Goal: Task Accomplishment & Management: Manage account settings

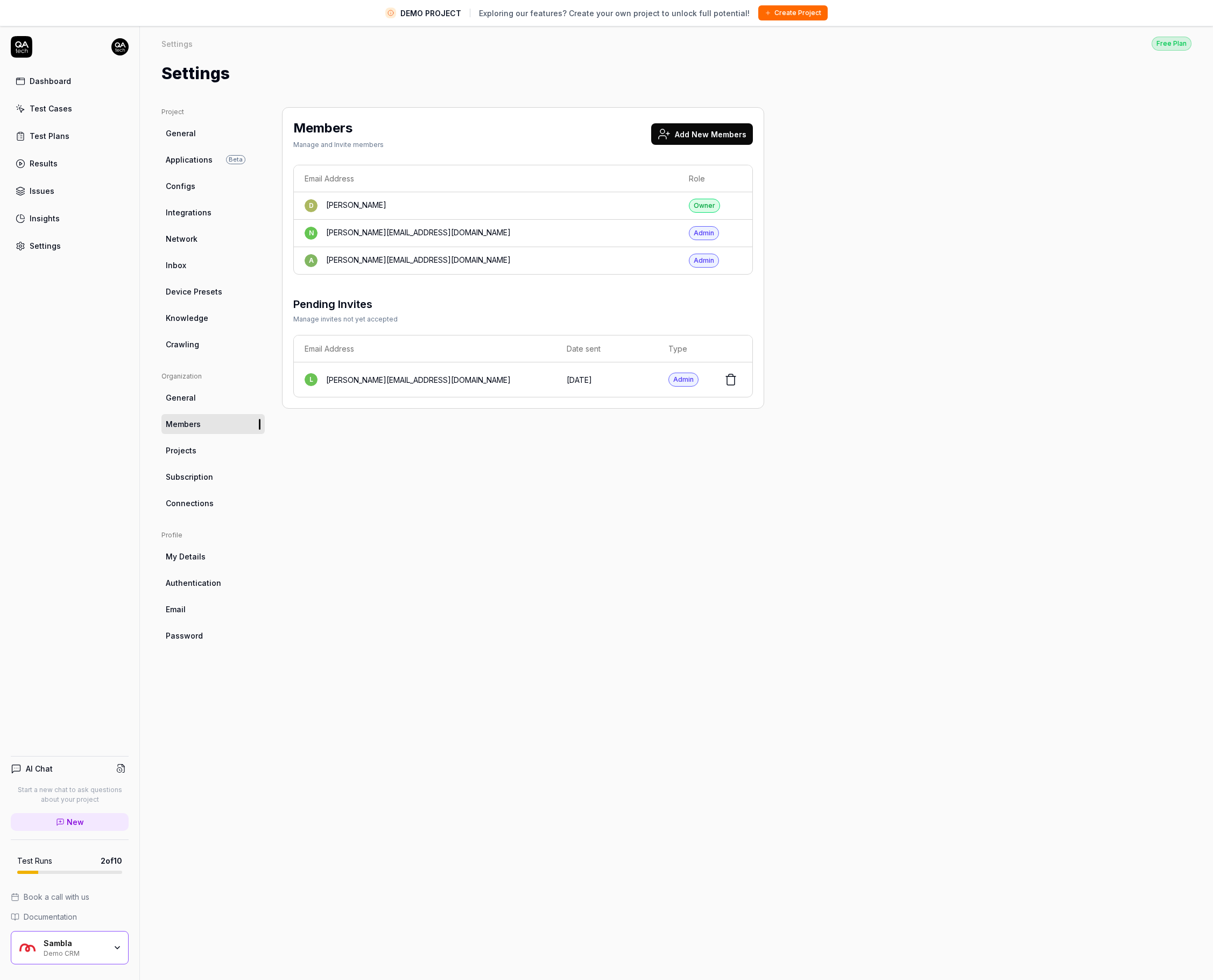
click at [119, 39] on html "DEMO PROJECT Exploring our features? Create your own project to unlock full pot…" at bounding box center [606, 502] width 1213 height 1005
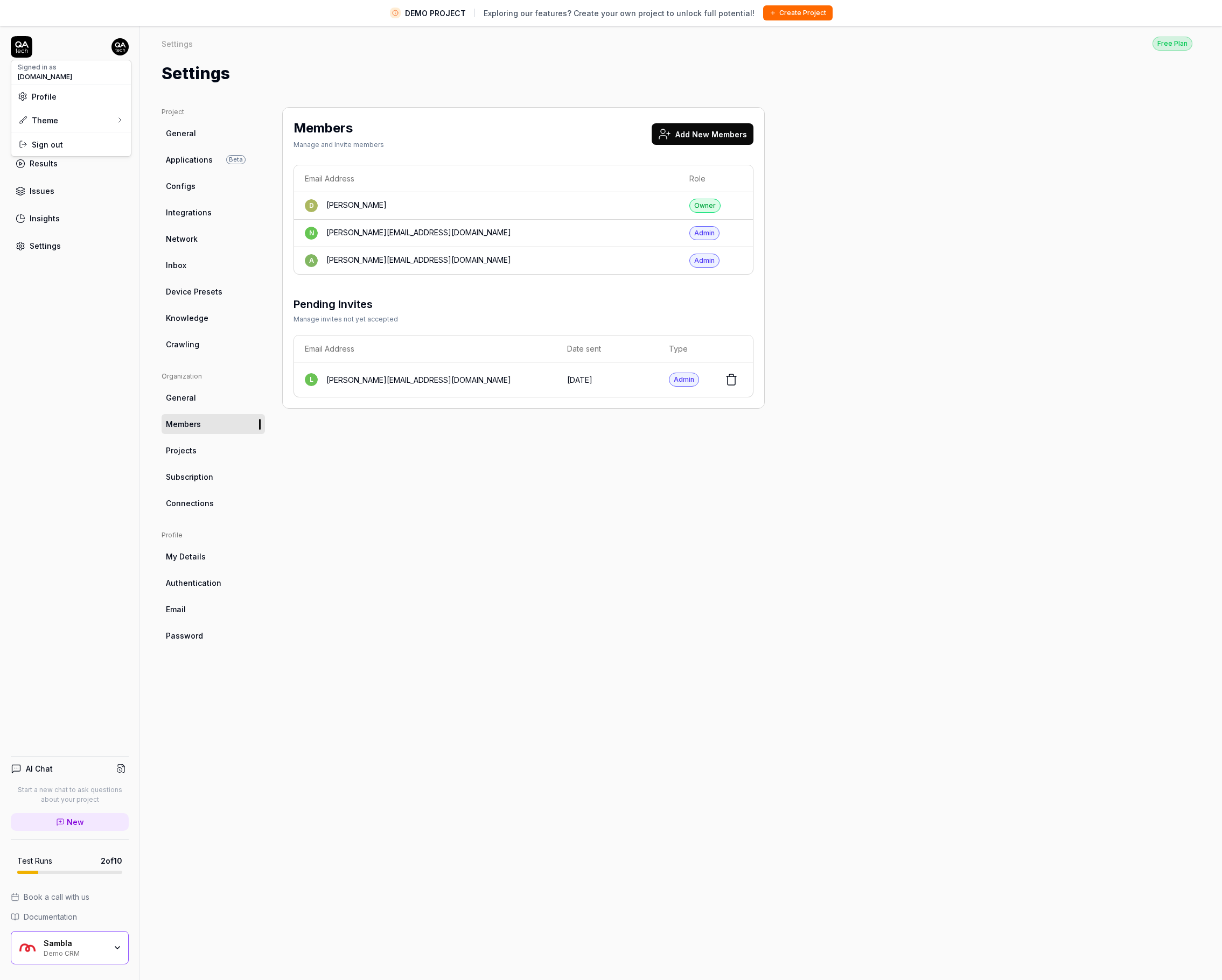
click at [117, 682] on html "DEMO PROJECT Exploring our features? Create your own project to unlock full pot…" at bounding box center [611, 502] width 1222 height 1005
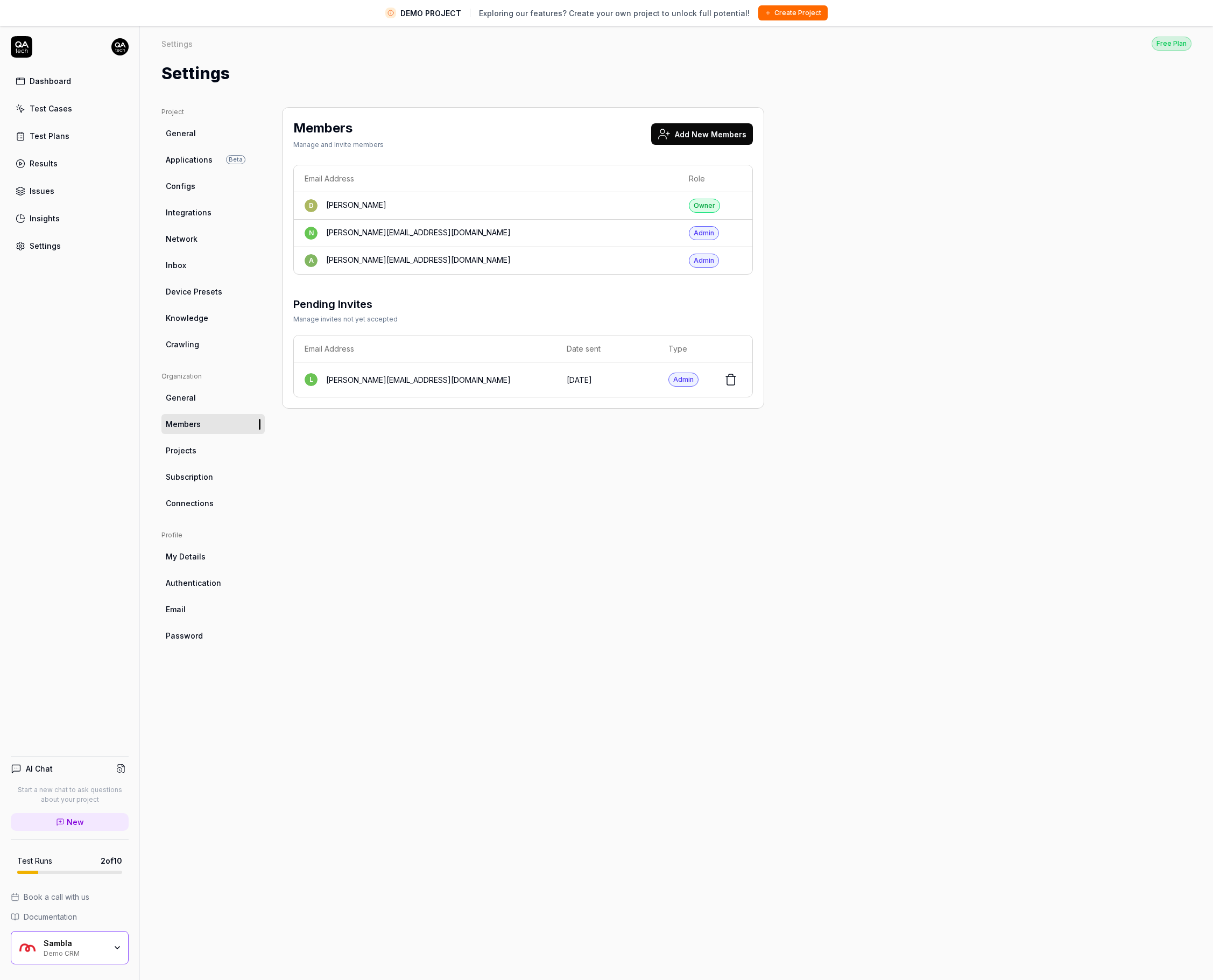
click at [117, 49] on html "DEMO PROJECT Exploring our features? Create your own project to unlock full pot…" at bounding box center [606, 502] width 1213 height 1005
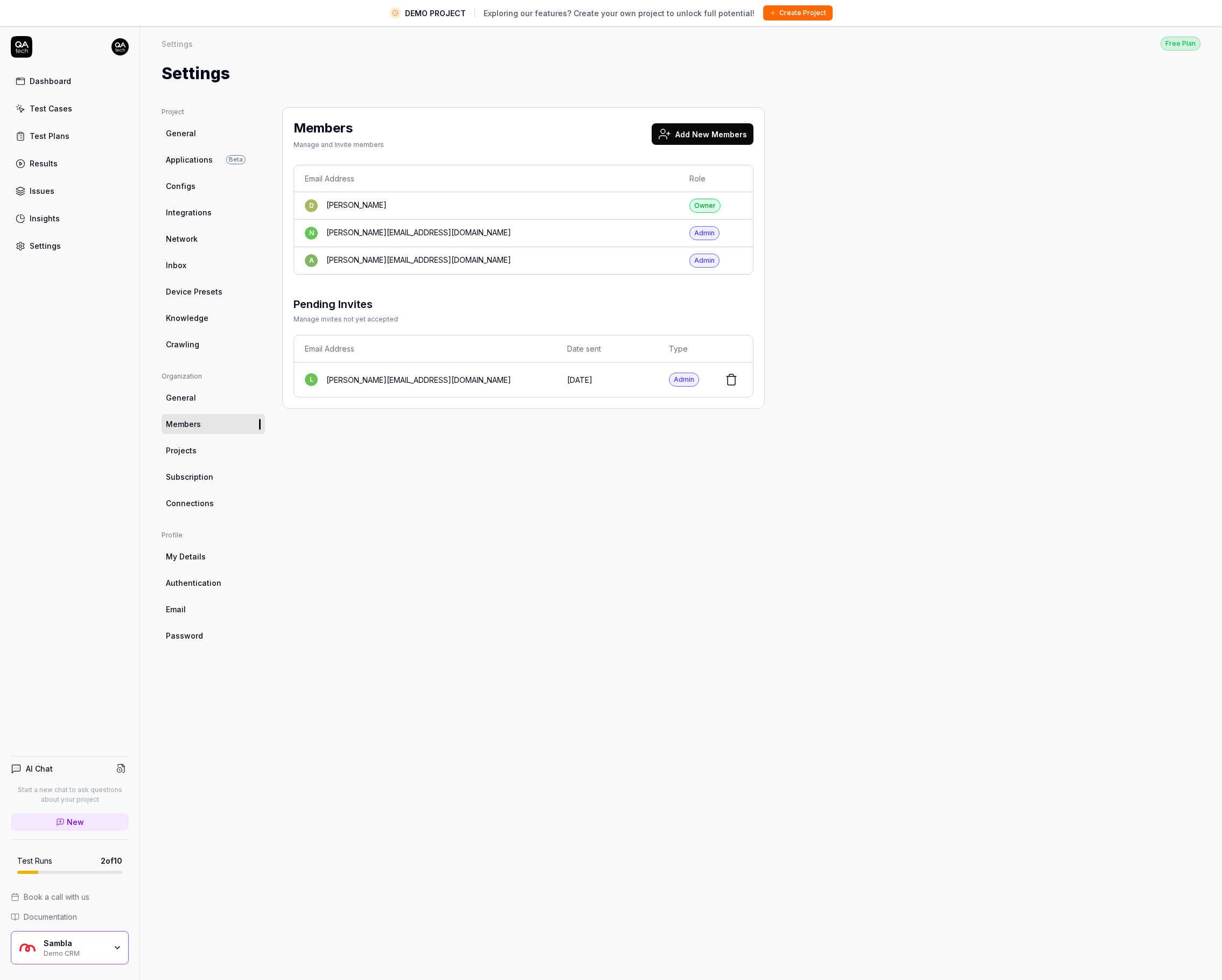
click at [657, 33] on html "DEMO PROJECT Exploring our features? Create your own project to unlock full pot…" at bounding box center [611, 502] width 1222 height 1005
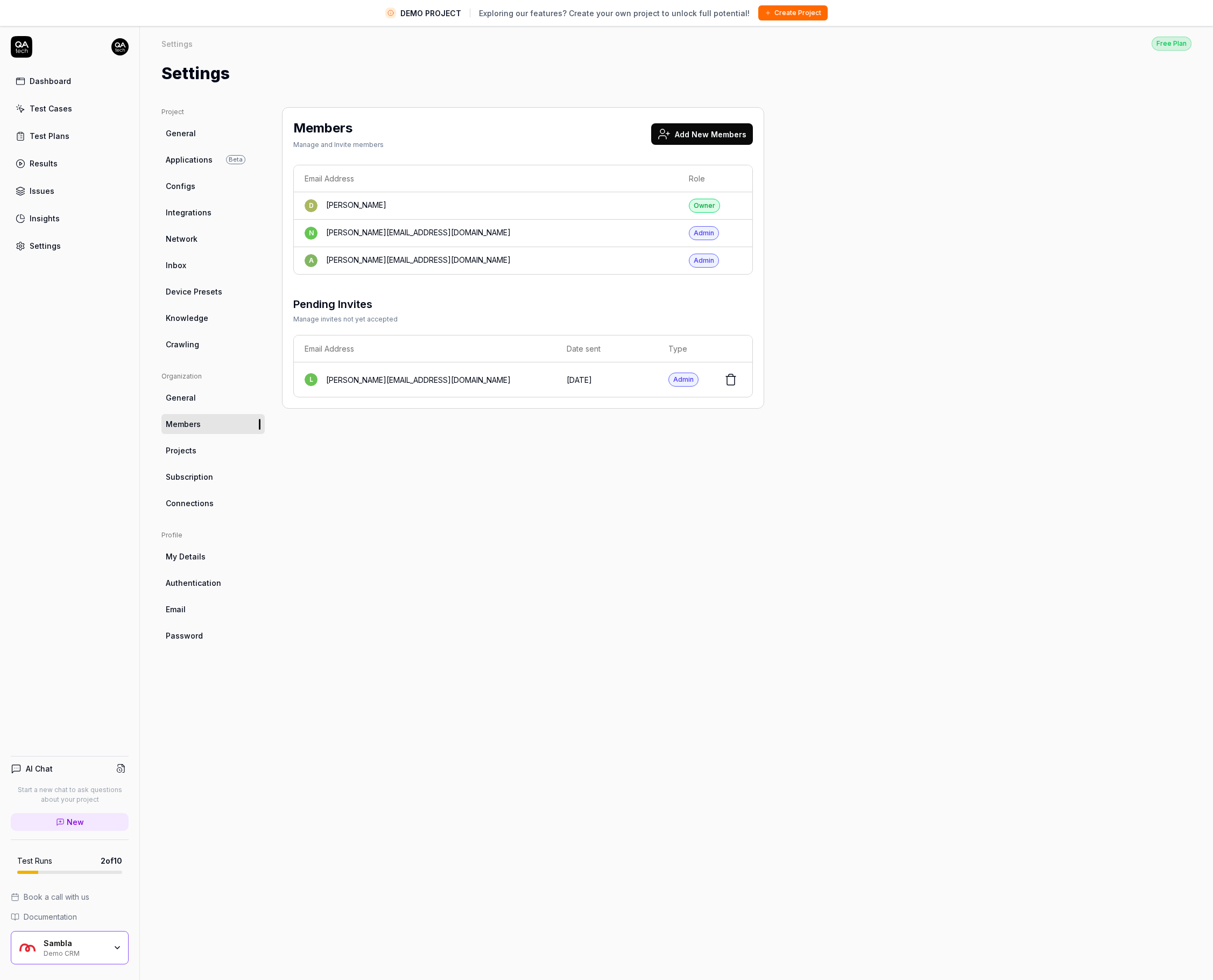
click at [104, 43] on div at bounding box center [69, 47] width 118 height 22
click at [109, 41] on div at bounding box center [69, 47] width 118 height 22
click at [111, 42] on html "DEMO PROJECT Exploring our features? Create your own project to unlock full pot…" at bounding box center [606, 502] width 1213 height 1005
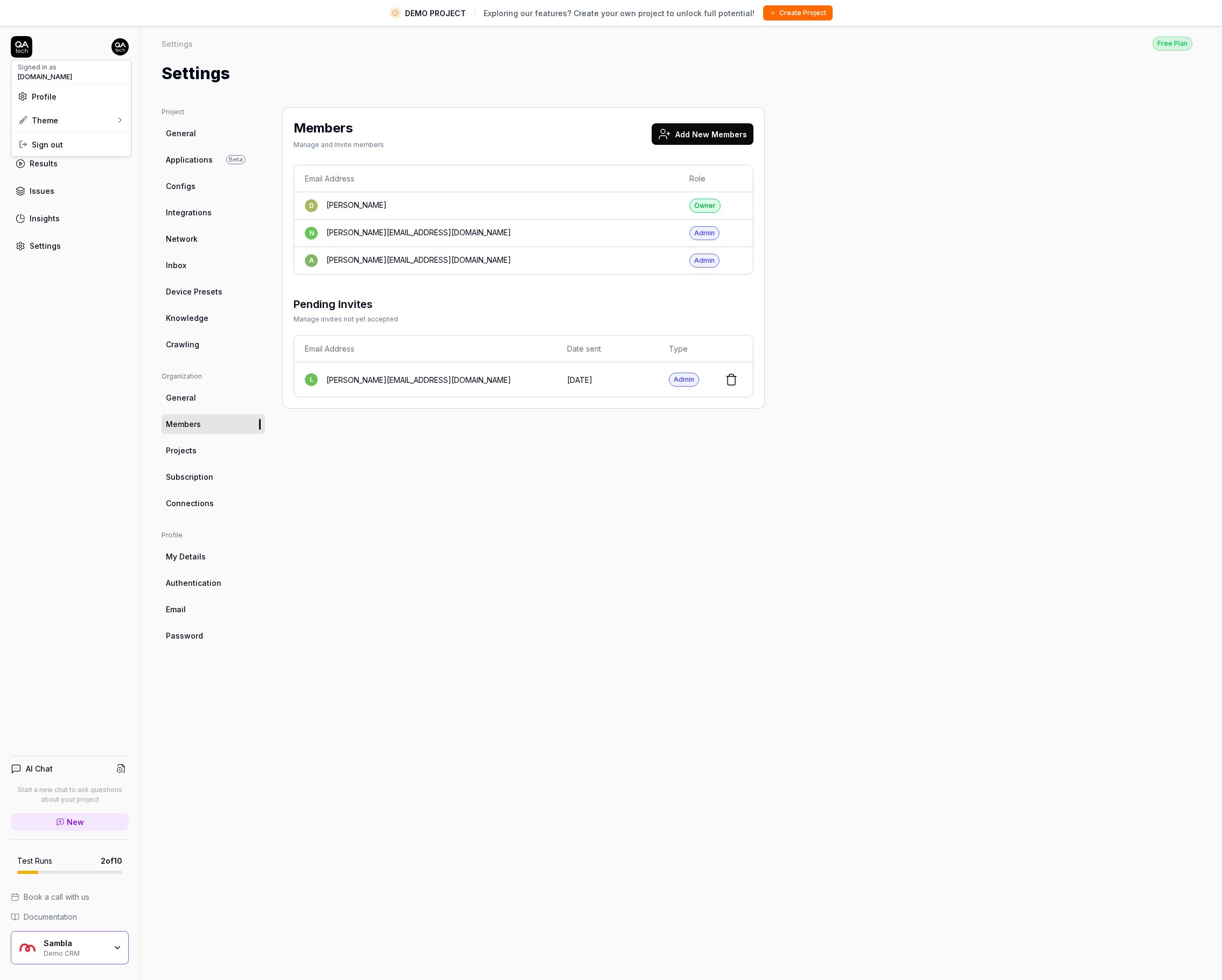
click at [281, 48] on html "DEMO PROJECT Exploring our features? Create your own project to unlock full pot…" at bounding box center [611, 502] width 1222 height 1005
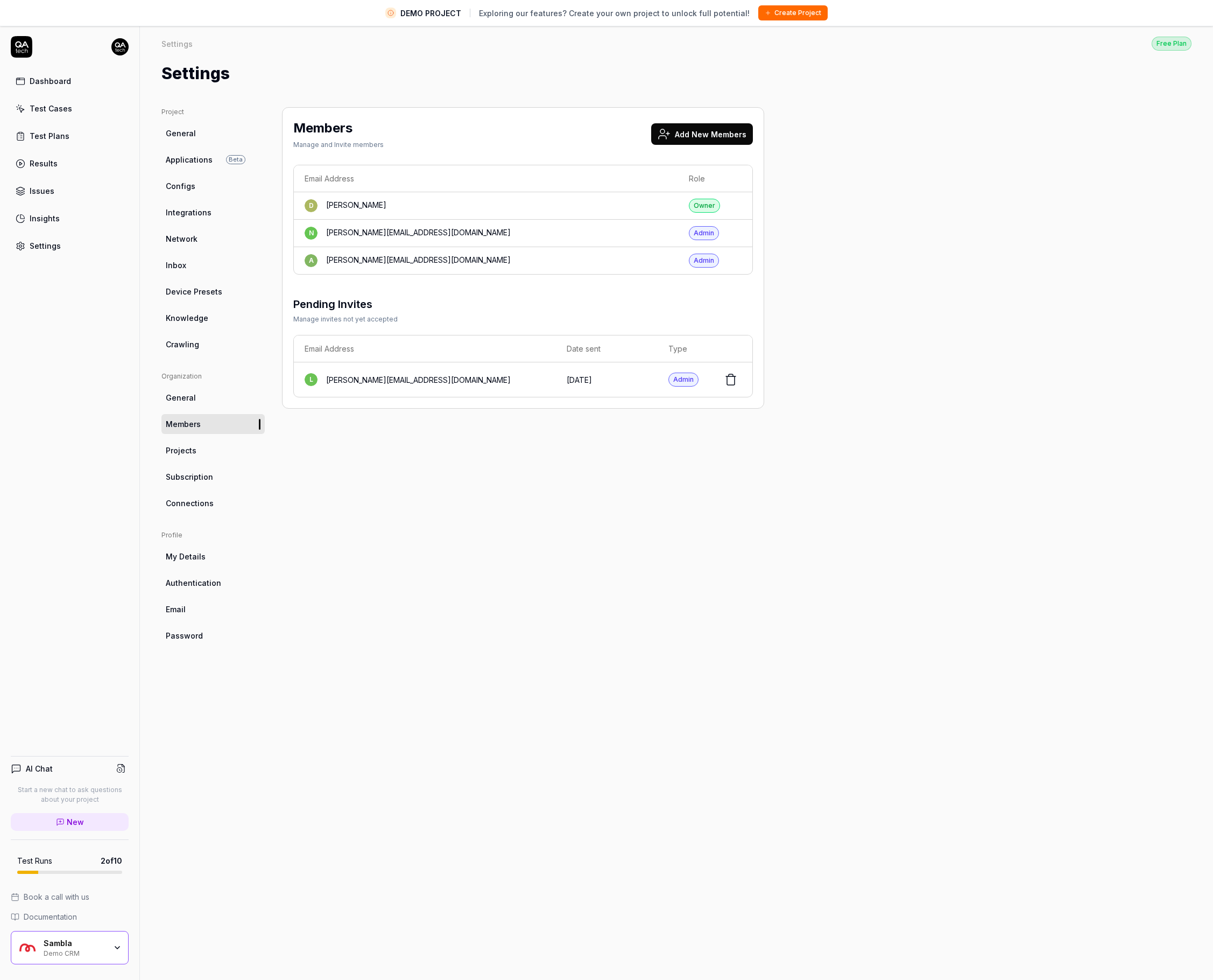
click at [129, 54] on div "Dashboard Test Cases Test Plans Results Issues Insights Settings" at bounding box center [70, 146] width 139 height 220
click at [125, 49] on html "DEMO PROJECT Exploring our features? Create your own project to unlock full pot…" at bounding box center [606, 502] width 1213 height 1005
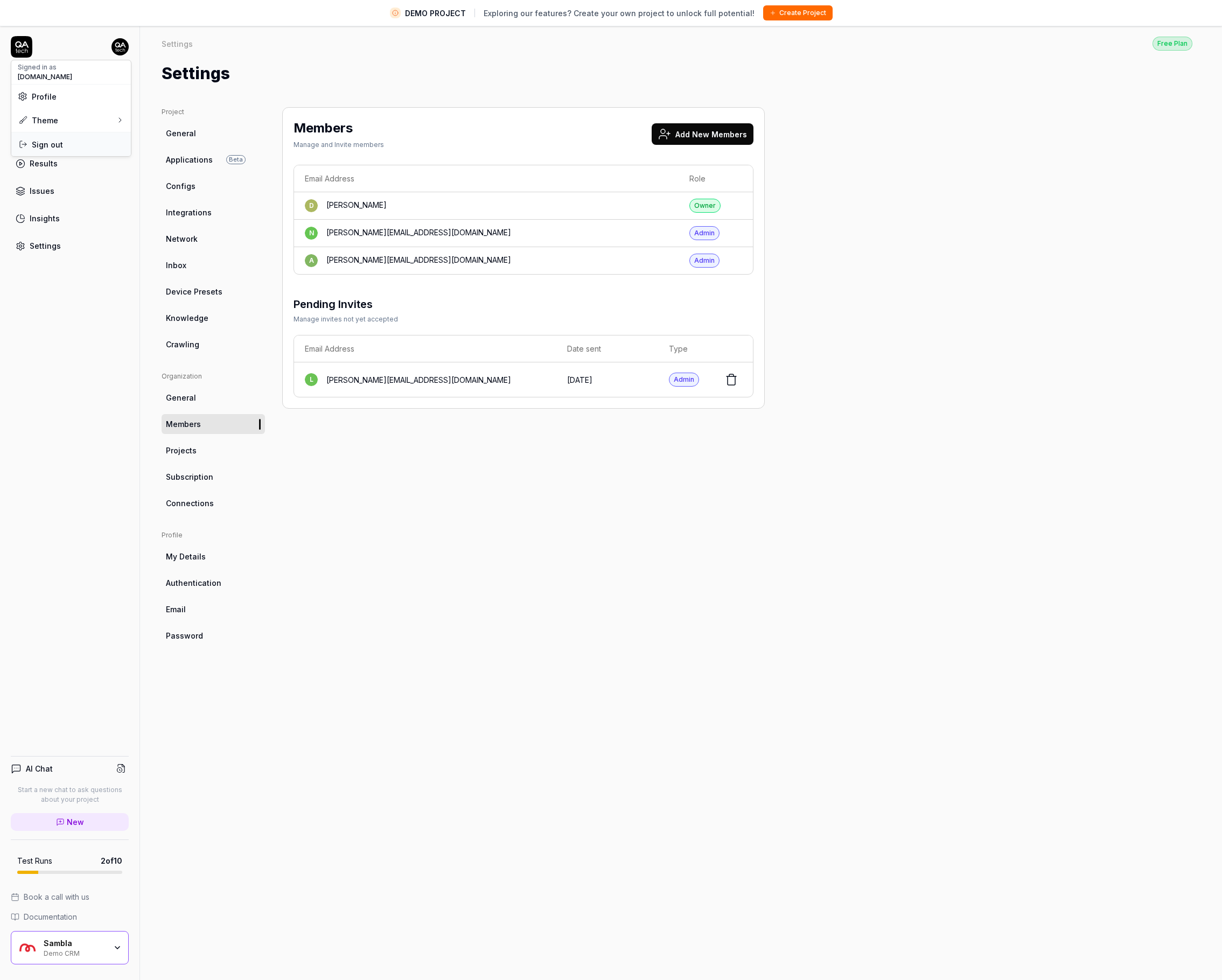
click at [82, 146] on span "Sign out" at bounding box center [71, 144] width 107 height 11
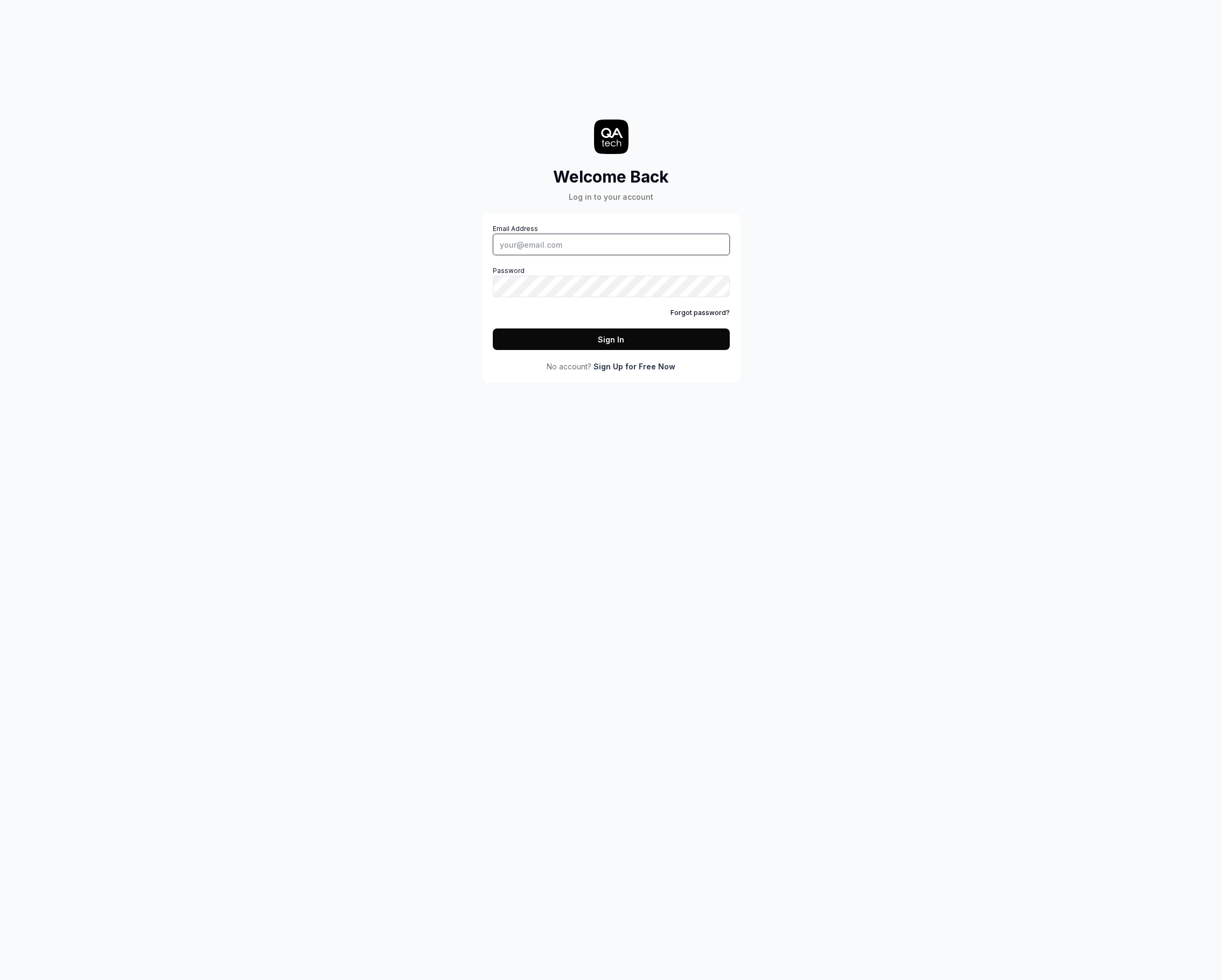
click at [571, 251] on input "Email Address" at bounding box center [611, 244] width 237 height 22
type input "daniel+admin@qa.tech"
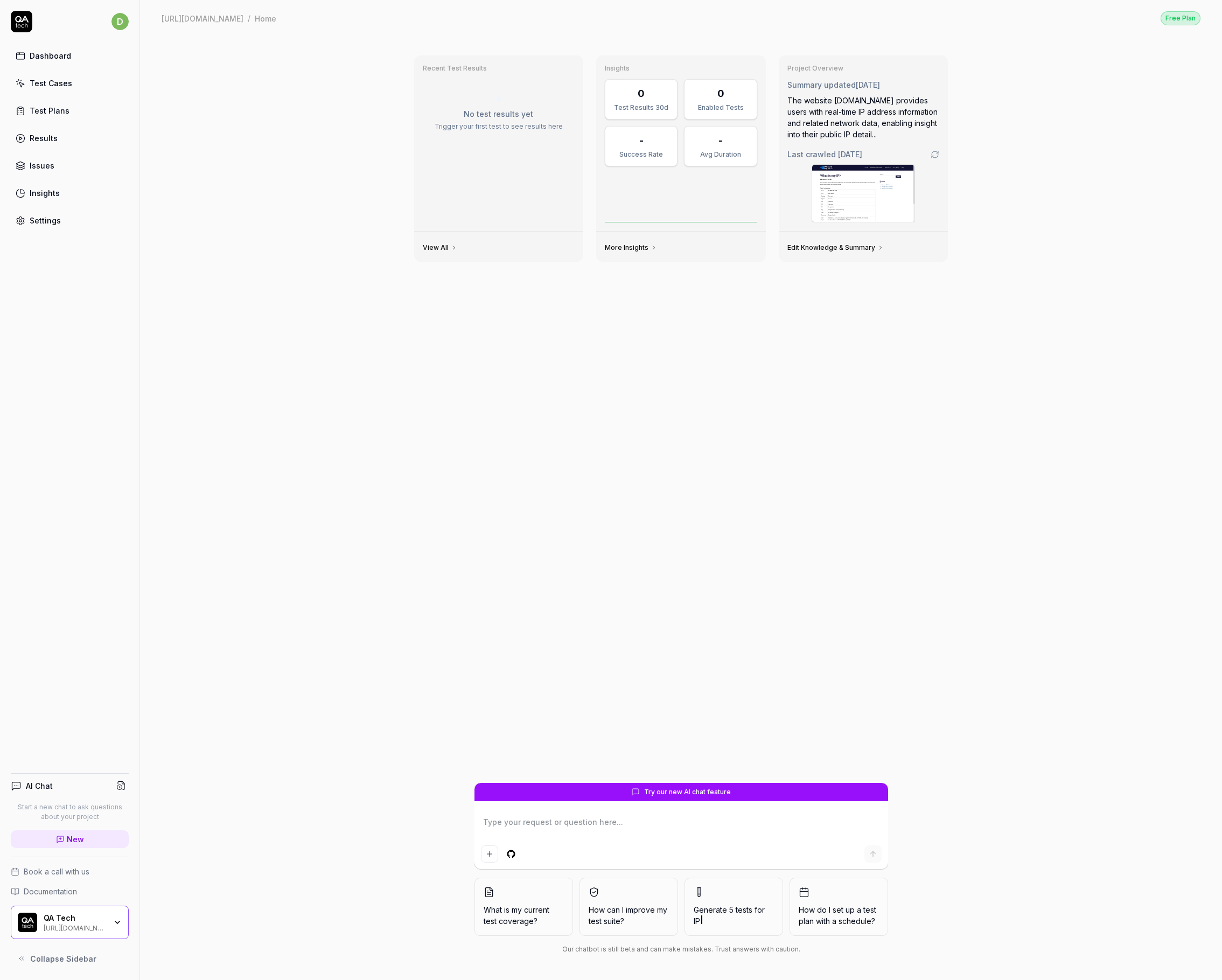
type textarea "*"
click at [89, 924] on div "https://whatismyip.org/" at bounding box center [75, 927] width 63 height 8
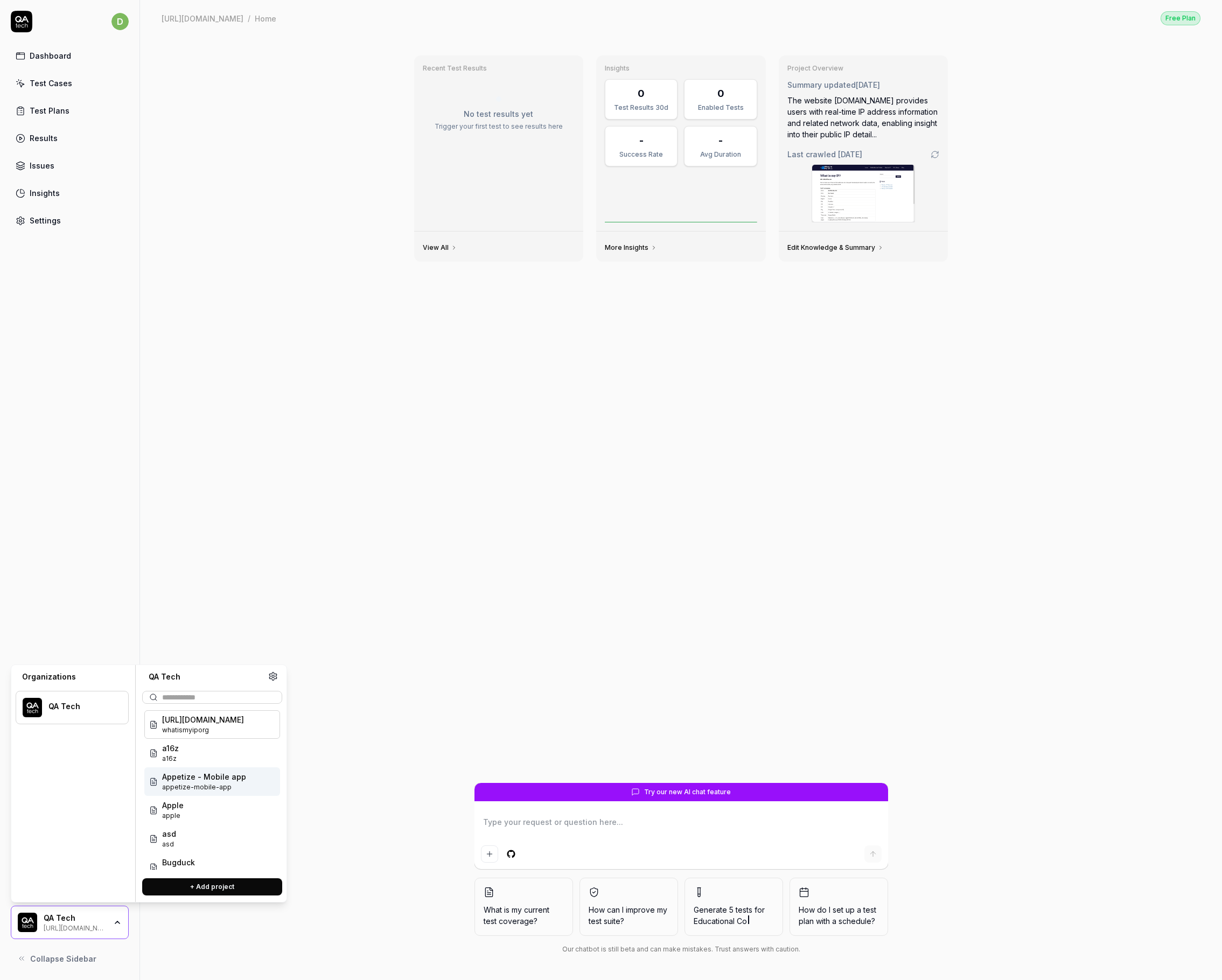
drag, startPoint x: 83, startPoint y: 564, endPoint x: 86, endPoint y: 554, distance: 10.4
click at [85, 558] on div "d Dashboard Test Cases Test Plans Results Issues Insights Settings AI Chat Star…" at bounding box center [70, 490] width 140 height 980
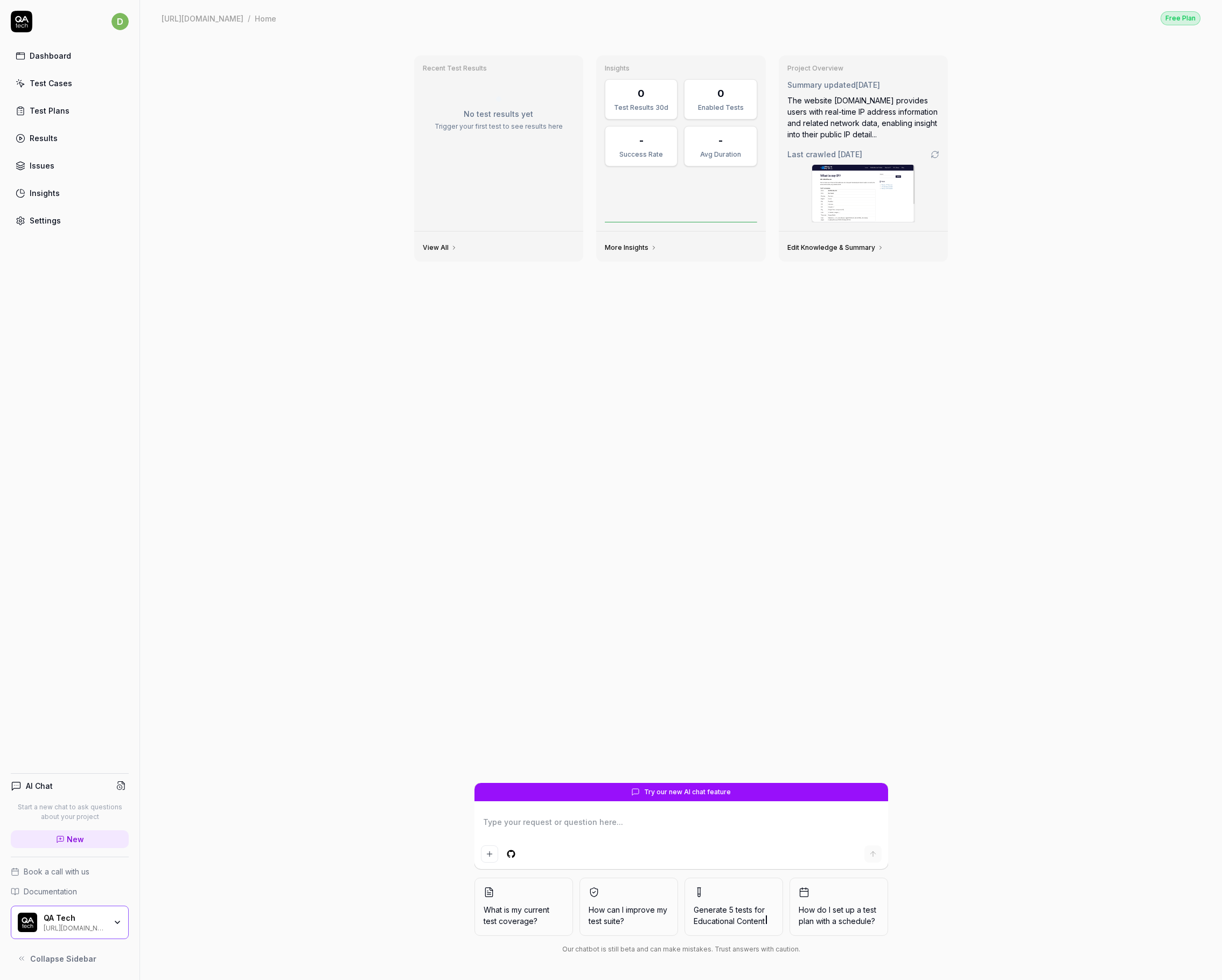
click at [122, 22] on html "d Dashboard Test Cases Test Plans Results Issues Insights Settings AI Chat Star…" at bounding box center [611, 490] width 1222 height 980
click at [68, 142] on span "Sign out" at bounding box center [102, 143] width 167 height 11
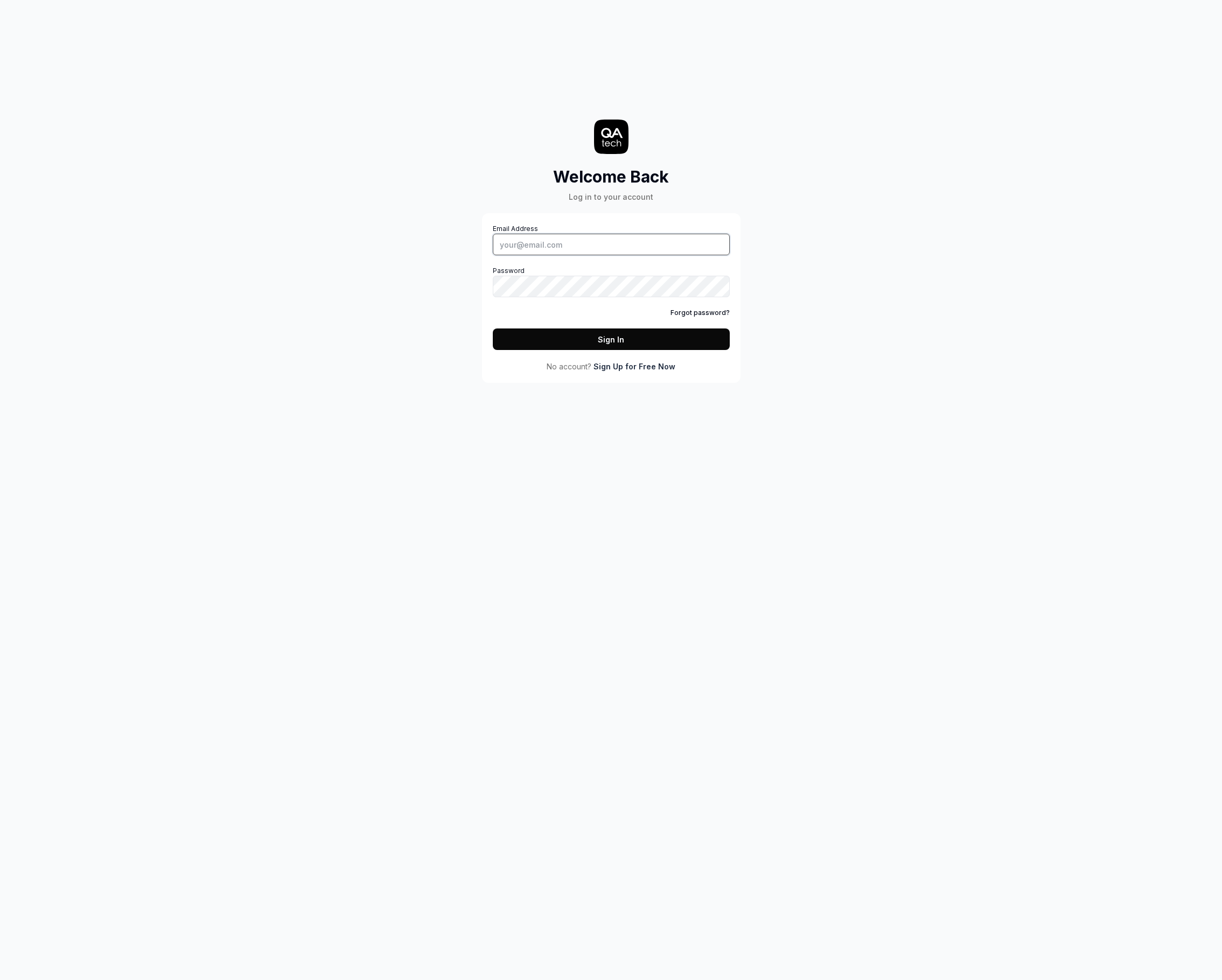
click at [565, 249] on input "Email Address" at bounding box center [611, 244] width 237 height 22
type input "[PERSON_NAME][EMAIL_ADDRESS][DOMAIN_NAME]"
